Goal: Task Accomplishment & Management: Manage account settings

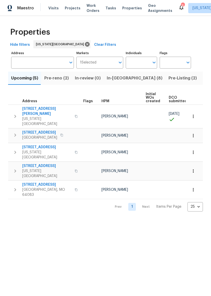
click at [119, 80] on span "In-[GEOGRAPHIC_DATA] (8)" at bounding box center [135, 78] width 56 height 7
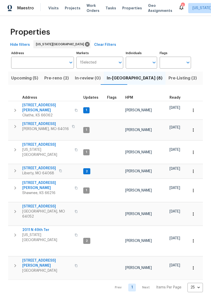
click at [33, 107] on span "[STREET_ADDRESS][PERSON_NAME]" at bounding box center [46, 108] width 49 height 10
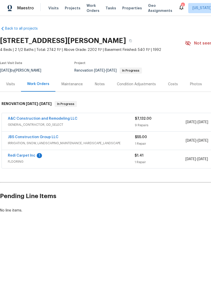
click at [132, 6] on span "Properties" at bounding box center [132, 8] width 20 height 5
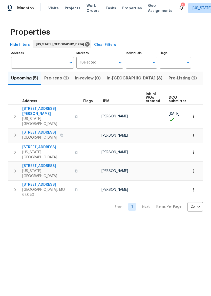
click at [117, 78] on span "In-[GEOGRAPHIC_DATA] (8)" at bounding box center [135, 78] width 56 height 7
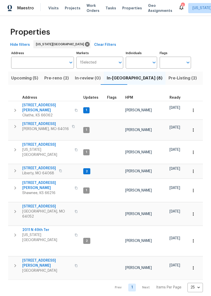
click at [178, 8] on icon at bounding box center [181, 7] width 6 height 6
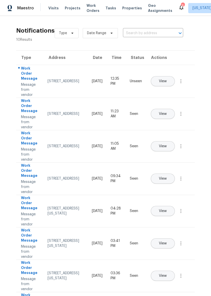
click at [123, 9] on span "Properties" at bounding box center [132, 8] width 20 height 5
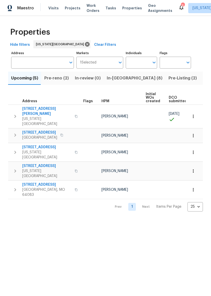
click at [168, 79] on span "Pre-Listing (2)" at bounding box center [182, 78] width 28 height 7
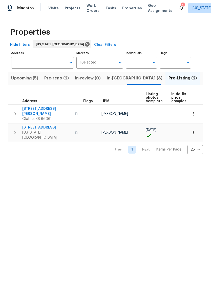
click at [30, 125] on span "7701 E 118th Ter" at bounding box center [46, 127] width 49 height 5
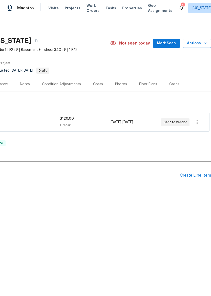
scroll to position [0, 75]
click at [193, 176] on div "Create Line Item" at bounding box center [195, 175] width 31 height 5
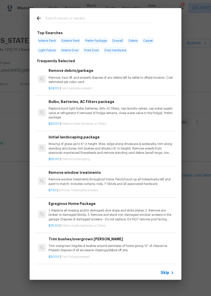
click at [142, 17] on input "text" at bounding box center [98, 19] width 107 height 8
type input "Sheet v"
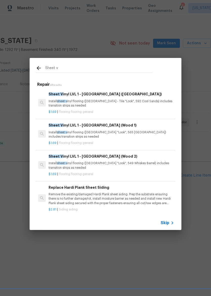
click at [117, 100] on p "Install sheet v inyl flooring (Sugar Valley - Tile "Look", 592 Cool Sands) incl…" at bounding box center [111, 103] width 125 height 9
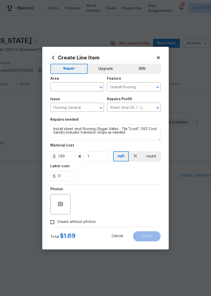
click at [84, 80] on div "Area" at bounding box center [77, 80] width 54 height 7
click at [80, 87] on input "text" at bounding box center [69, 87] width 39 height 8
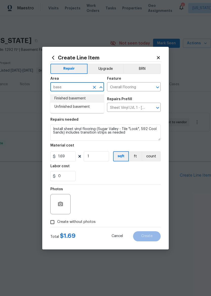
click at [90, 98] on li "Finished basement" at bounding box center [77, 98] width 54 height 8
type input "Finished basement"
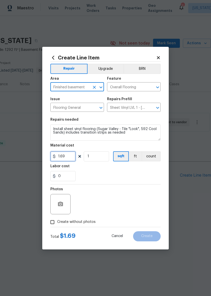
click at [71, 154] on input "1.69" at bounding box center [62, 156] width 25 height 10
click at [74, 156] on input "1.69" at bounding box center [62, 156] width 25 height 10
type input "915.85"
click at [107, 171] on div "0" at bounding box center [105, 176] width 110 height 10
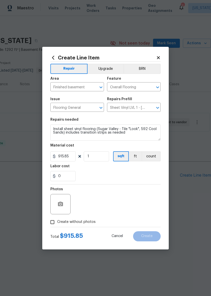
click at [54, 225] on input "Create without photos" at bounding box center [53, 222] width 10 height 10
checkbox input "true"
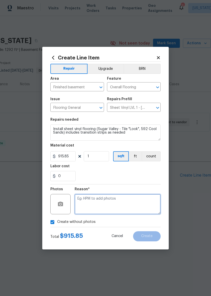
click at [108, 201] on textarea at bounding box center [118, 204] width 86 height 20
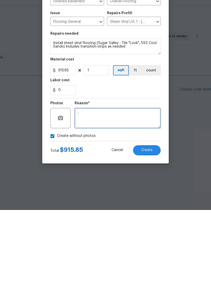
type textarea "."
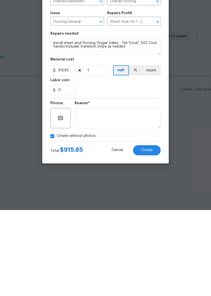
click at [118, 217] on div "Create without photos" at bounding box center [105, 222] width 110 height 10
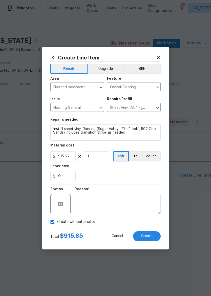
click at [154, 236] on button "Create" at bounding box center [147, 236] width 28 height 10
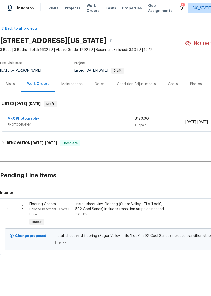
scroll to position [0, 0]
click at [15, 208] on input "checkbox" at bounding box center [15, 207] width 14 height 11
checkbox input "true"
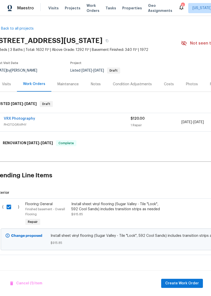
scroll to position [0, 4]
click at [184, 284] on span "Create Work Order" at bounding box center [182, 283] width 34 height 6
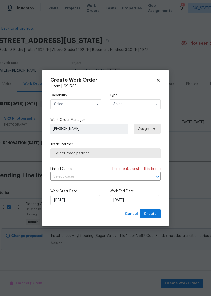
click at [78, 101] on input "text" at bounding box center [75, 104] width 51 height 10
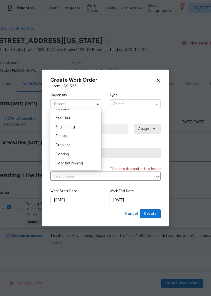
scroll to position [159, 0]
click at [83, 152] on div "Flooring" at bounding box center [76, 152] width 49 height 9
type input "Flooring"
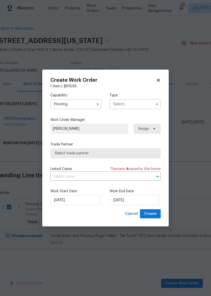
click at [141, 103] on input "text" at bounding box center [134, 104] width 51 height 10
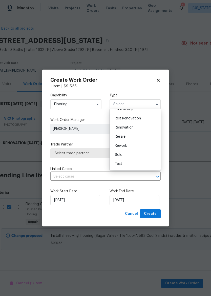
scroll to position [115, 0]
click at [142, 128] on div "Renovation" at bounding box center [135, 127] width 49 height 9
type input "Renovation"
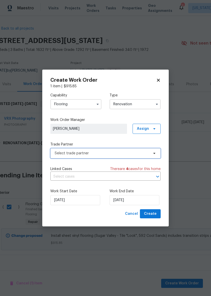
click at [130, 149] on span "Select trade partner" at bounding box center [105, 153] width 110 height 10
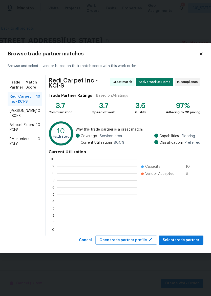
scroll to position [71, 80]
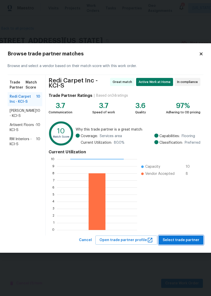
click at [182, 244] on button "Select trade partner" at bounding box center [181, 239] width 45 height 9
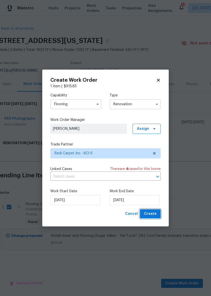
click at [155, 213] on span "Create" at bounding box center [150, 214] width 13 height 6
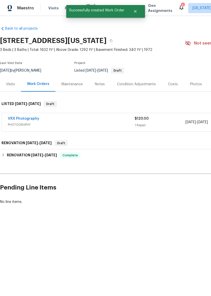
scroll to position [0, 0]
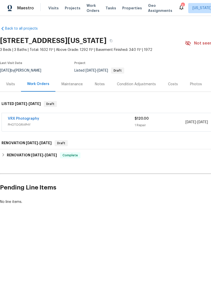
click at [97, 80] on div "Notes" at bounding box center [100, 84] width 22 height 15
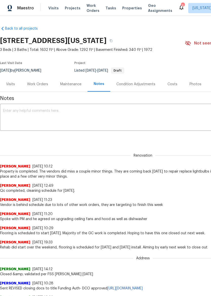
click at [75, 85] on div "Maintenance" at bounding box center [70, 84] width 21 height 5
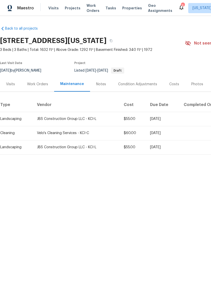
click at [35, 85] on div "Work Orders" at bounding box center [37, 84] width 21 height 5
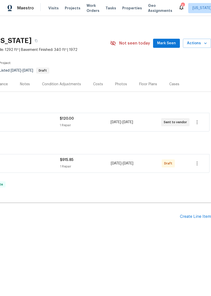
scroll to position [0, 75]
click at [197, 163] on icon "button" at bounding box center [196, 163] width 1 height 4
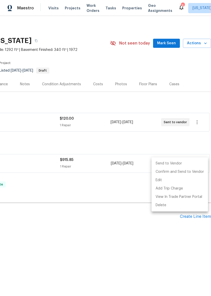
click at [181, 161] on li "Send to Vendor" at bounding box center [179, 163] width 56 height 8
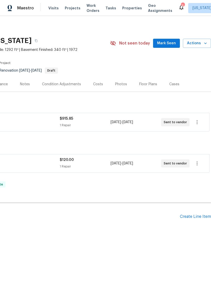
click at [145, 194] on div "Back to all projects 7701 E 118th Ter, Kansas City, MO 64134 3 Beds | 3 Baths |…" at bounding box center [68, 129] width 286 height 215
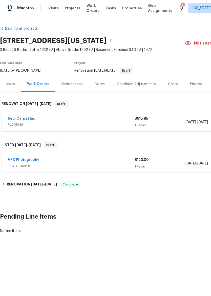
scroll to position [0, 0]
click at [66, 162] on div "VRX Photography" at bounding box center [71, 160] width 127 height 6
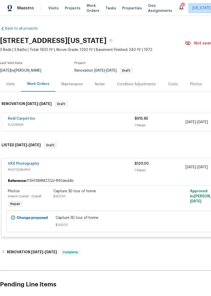
click at [108, 164] on div "VRX Photography" at bounding box center [71, 164] width 127 height 6
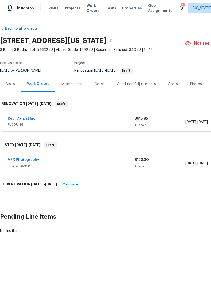
click at [178, 7] on icon at bounding box center [181, 7] width 6 height 6
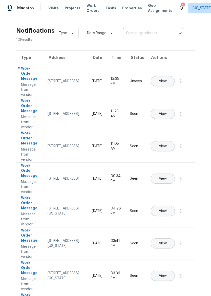
scroll to position [0, 0]
click at [23, 9] on span "Maestro" at bounding box center [25, 8] width 17 height 5
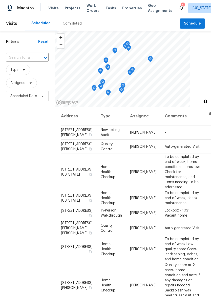
click at [0, 0] on span at bounding box center [0, 0] width 0 height 0
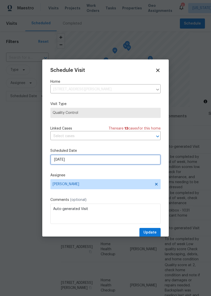
click at [135, 159] on input "9/1/2025" at bounding box center [105, 159] width 110 height 10
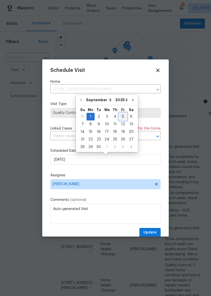
click at [121, 115] on div "5" at bounding box center [123, 116] width 8 height 7
type input "9/5/2025"
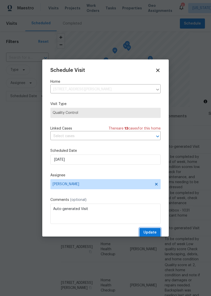
click at [150, 232] on span "Update" at bounding box center [149, 232] width 13 height 6
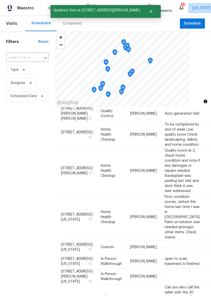
scroll to position [101, 0]
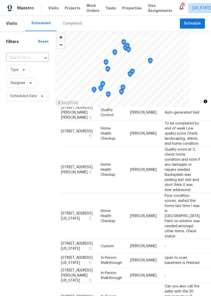
click at [0, 0] on icon at bounding box center [0, 0] width 0 height 0
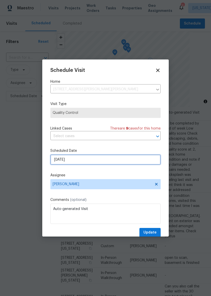
click at [138, 164] on input "9/3/2025" at bounding box center [105, 159] width 110 height 10
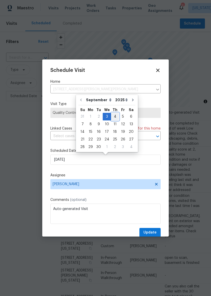
click at [115, 115] on div "4" at bounding box center [115, 116] width 8 height 7
type input "9/4/2025"
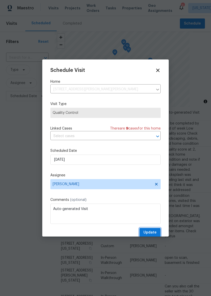
click at [152, 229] on button "Update" at bounding box center [149, 232] width 21 height 9
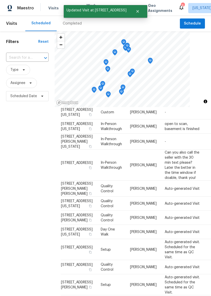
scroll to position [261, 0]
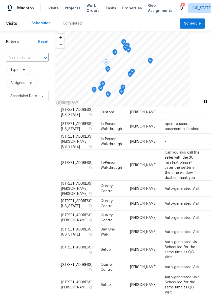
click at [0, 0] on icon at bounding box center [0, 0] width 0 height 0
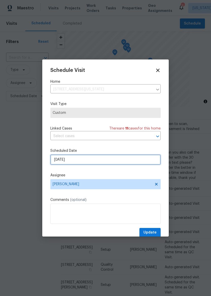
click at [115, 165] on input "9/3/2025" at bounding box center [105, 159] width 110 height 10
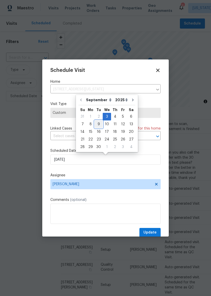
click at [98, 124] on div "9" at bounding box center [99, 124] width 8 height 7
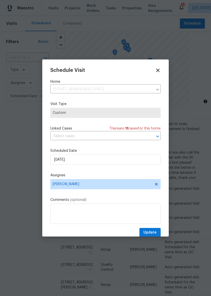
type input "9/9/2025"
click at [153, 232] on span "Update" at bounding box center [149, 232] width 13 height 6
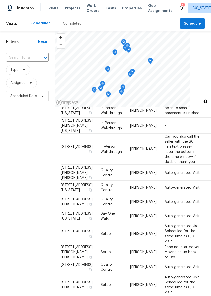
scroll to position [355, 0]
click at [0, 0] on span at bounding box center [0, 0] width 0 height 0
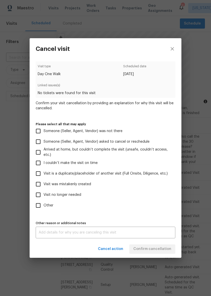
click at [68, 194] on span "Visit no longer needed" at bounding box center [62, 194] width 38 height 5
click at [43, 194] on input "Visit no longer needed" at bounding box center [38, 194] width 11 height 11
checkbox input "true"
click at [82, 184] on span "Visit was mistakenly created" at bounding box center [67, 184] width 48 height 5
click at [43, 184] on input "Visit was mistakenly created" at bounding box center [38, 184] width 11 height 11
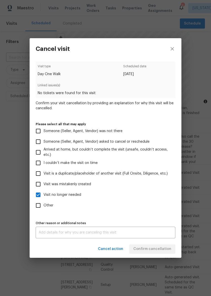
checkbox input "true"
click at [66, 192] on span "Visit no longer needed" at bounding box center [62, 194] width 38 height 5
click at [43, 192] on input "Visit no longer needed" at bounding box center [38, 194] width 11 height 11
checkbox input "false"
click at [153, 250] on span "Confirm cancellation" at bounding box center [152, 249] width 38 height 6
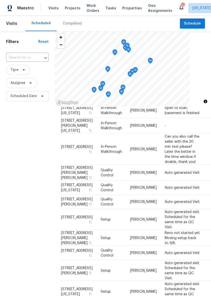
scroll to position [1, 0]
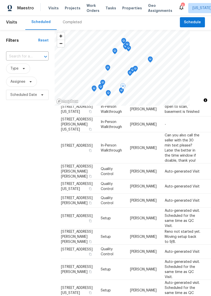
click at [0, 0] on icon at bounding box center [0, 0] width 0 height 0
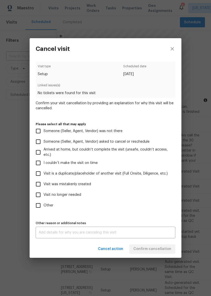
click at [83, 184] on span "Visit was mistakenly created" at bounding box center [67, 184] width 48 height 5
click at [43, 184] on input "Visit was mistakenly created" at bounding box center [38, 184] width 11 height 11
checkbox input "true"
click at [151, 249] on span "Confirm cancellation" at bounding box center [152, 249] width 38 height 6
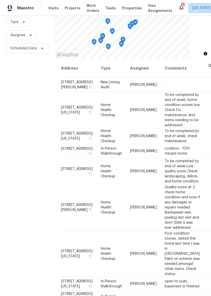
scroll to position [0, 0]
click at [123, 7] on span "Properties" at bounding box center [132, 8] width 20 height 5
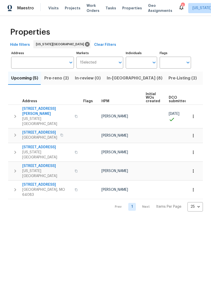
click at [45, 109] on span "8400 Holmes Rd" at bounding box center [46, 111] width 49 height 10
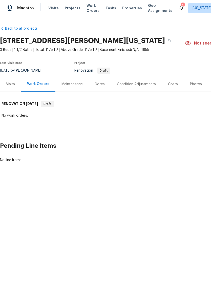
click at [11, 80] on div "Visits" at bounding box center [10, 84] width 21 height 15
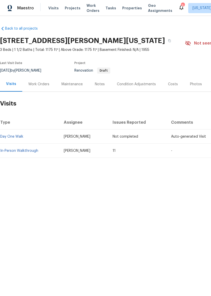
click at [22, 151] on link "In-Person Walkthrough" at bounding box center [19, 151] width 38 height 4
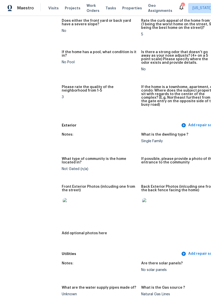
scroll to position [112, 0]
click at [63, 206] on img at bounding box center [71, 206] width 16 height 16
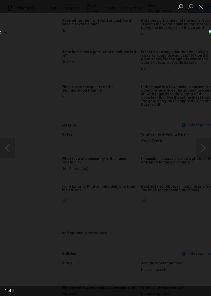
click at [205, 1] on li "Lightbox" at bounding box center [201, 6] width 10 height 13
click at [202, 5] on button "Close lightbox" at bounding box center [201, 6] width 10 height 9
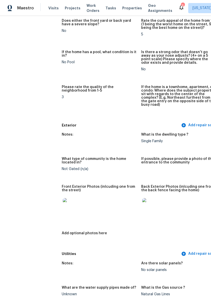
click at [142, 201] on img at bounding box center [150, 206] width 16 height 16
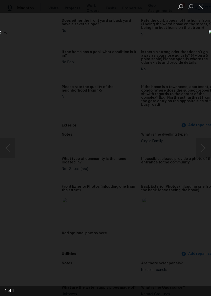
click at [202, 4] on button "Close lightbox" at bounding box center [201, 6] width 10 height 9
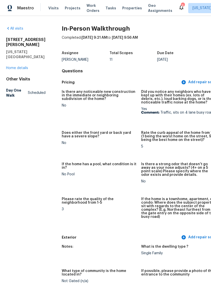
scroll to position [0, 0]
click at [27, 10] on span "Maestro" at bounding box center [25, 8] width 17 height 5
